Goal: Find specific page/section: Find specific page/section

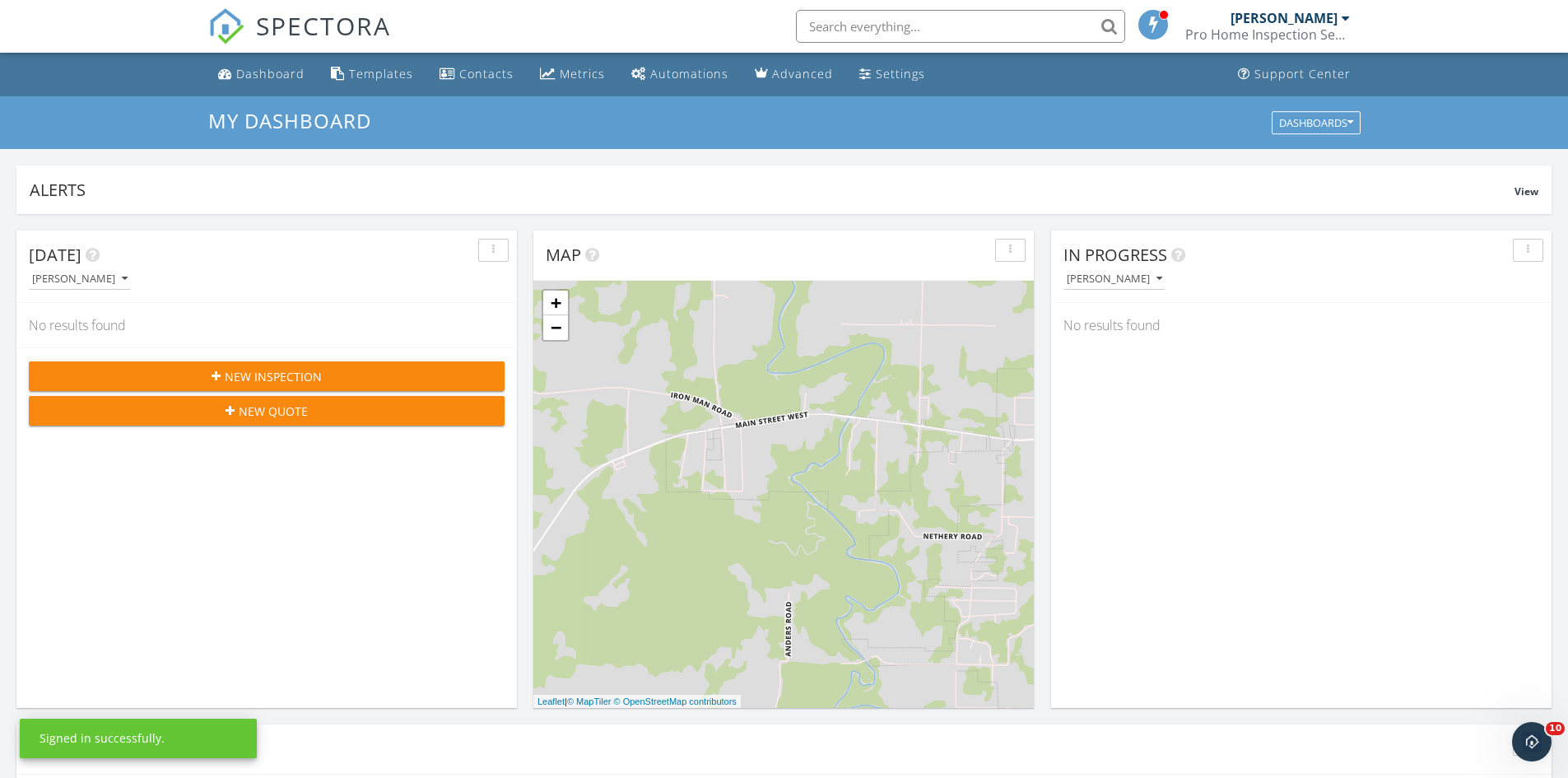
click at [861, 13] on input "text" at bounding box center [961, 26] width 330 height 33
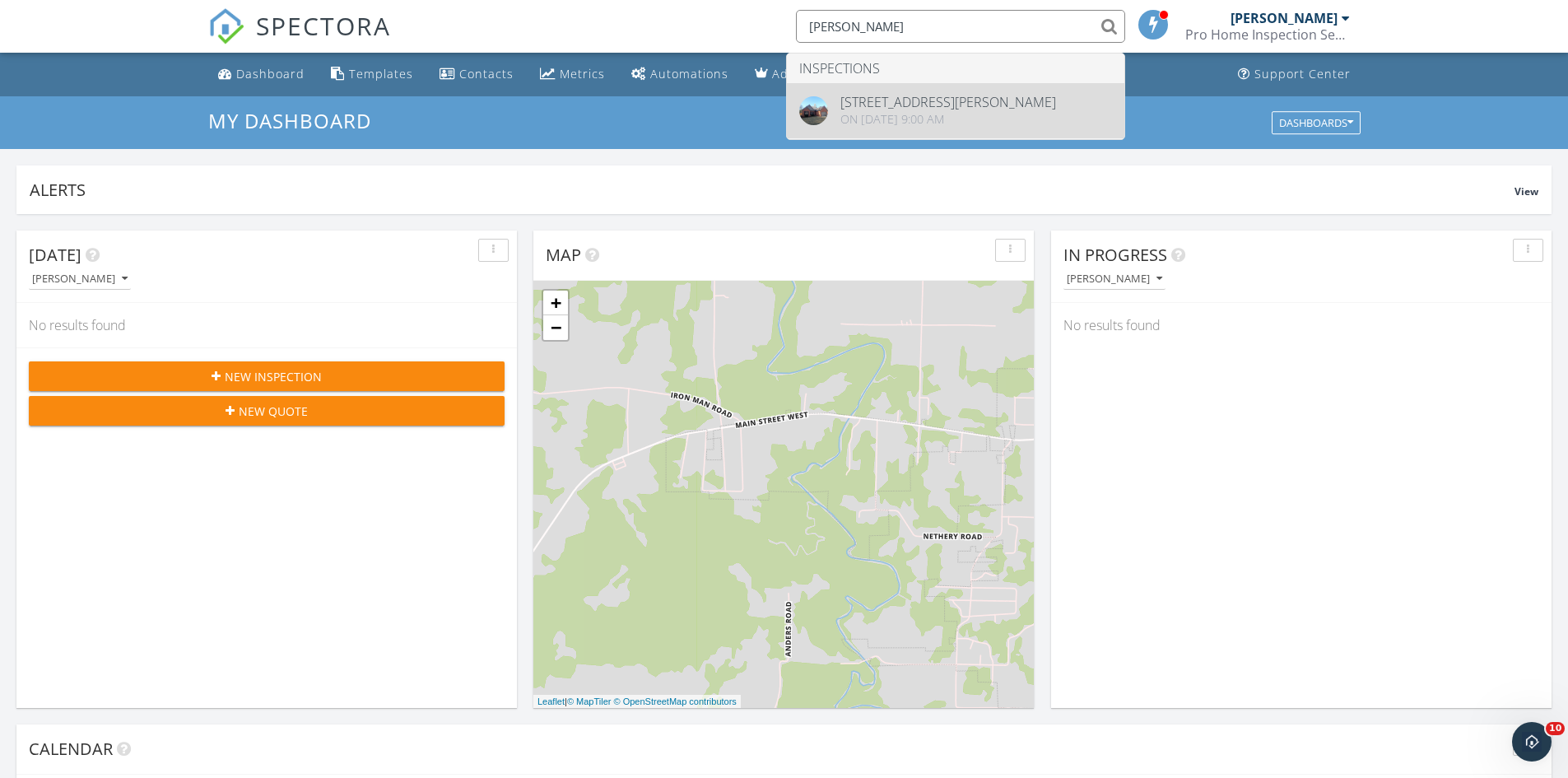
type input "[PERSON_NAME]"
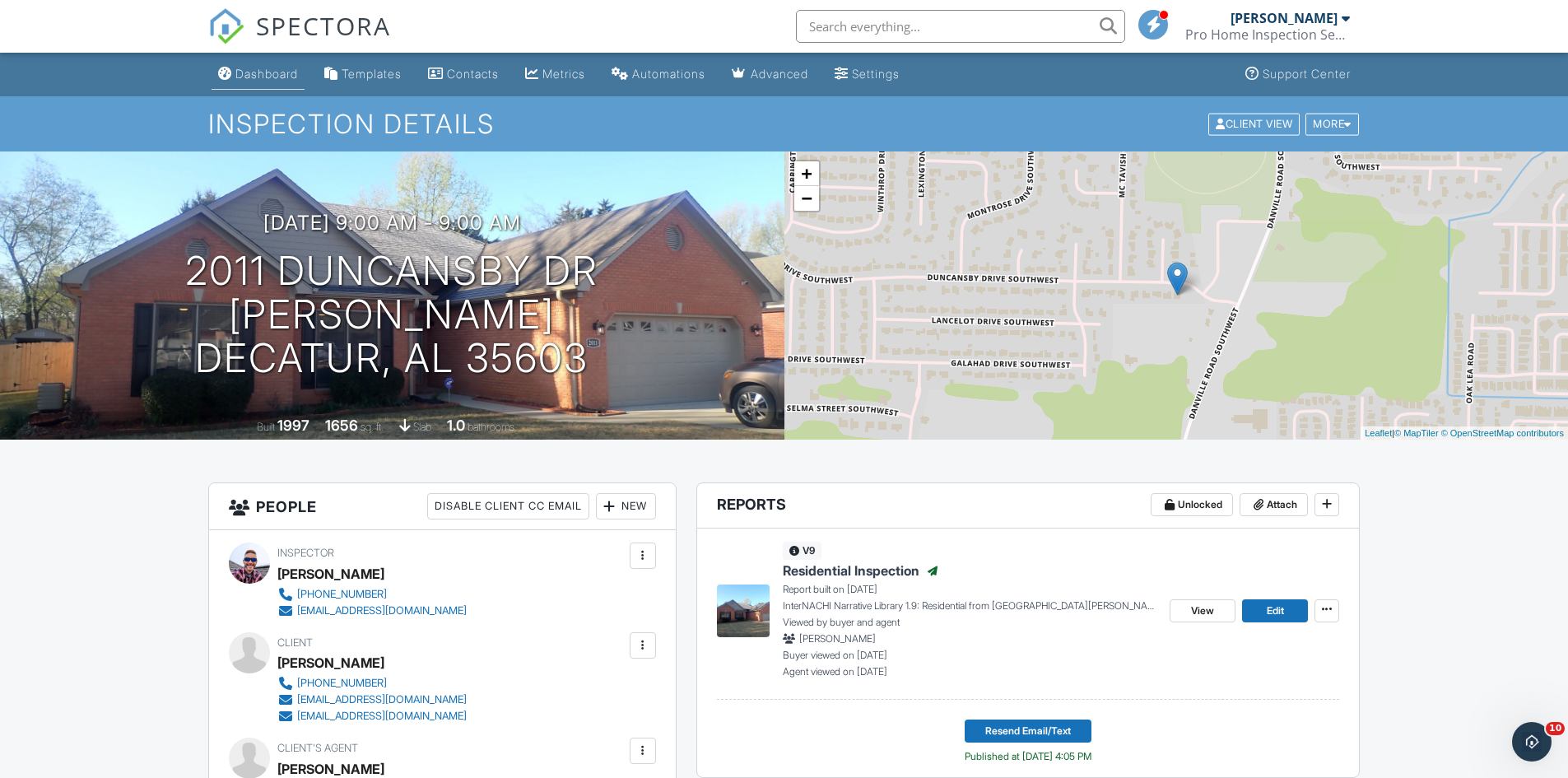
click at [269, 70] on div "Dashboard" at bounding box center [267, 73] width 63 height 14
